Goal: Task Accomplishment & Management: Manage account settings

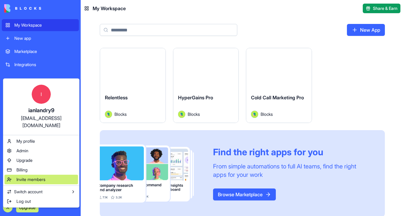
click at [55, 175] on div "Invite members" at bounding box center [41, 180] width 74 height 10
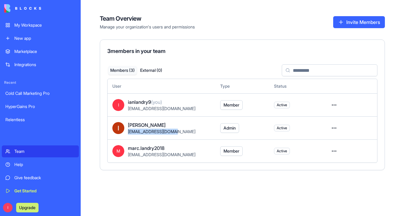
drag, startPoint x: 180, startPoint y: 132, endPoint x: 127, endPoint y: 133, distance: 52.6
click at [127, 133] on div "[PERSON_NAME] [EMAIL_ADDRESS][DOMAIN_NAME]" at bounding box center [161, 127] width 98 height 13
copy span "[EMAIL_ADDRESS][DOMAIN_NAME]"
click at [125, 71] on button "Members ( 3 )" at bounding box center [122, 70] width 29 height 9
click at [31, 22] on div "My Workspace" at bounding box center [44, 25] width 61 height 6
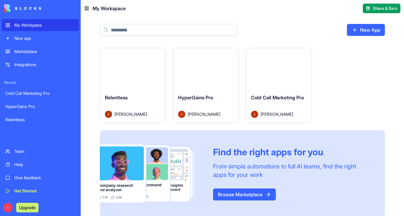
click at [138, 72] on button "Launch" at bounding box center [132, 68] width 45 height 12
click at [234, 68] on div "Launch" at bounding box center [205, 68] width 65 height 41
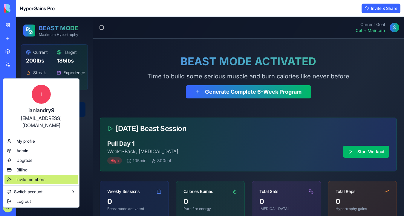
click at [51, 175] on div "Invite members" at bounding box center [41, 180] width 74 height 10
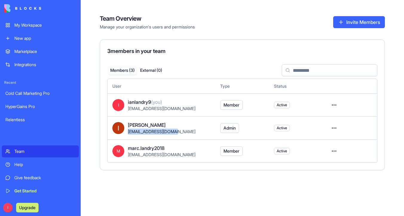
drag, startPoint x: 178, startPoint y: 133, endPoint x: 126, endPoint y: 133, distance: 52.3
click at [126, 132] on div "[PERSON_NAME] [EMAIL_ADDRESS][DOMAIN_NAME]" at bounding box center [161, 127] width 98 height 13
copy span "[EMAIL_ADDRESS][DOMAIN_NAME]"
